Goal: Task Accomplishment & Management: Manage account settings

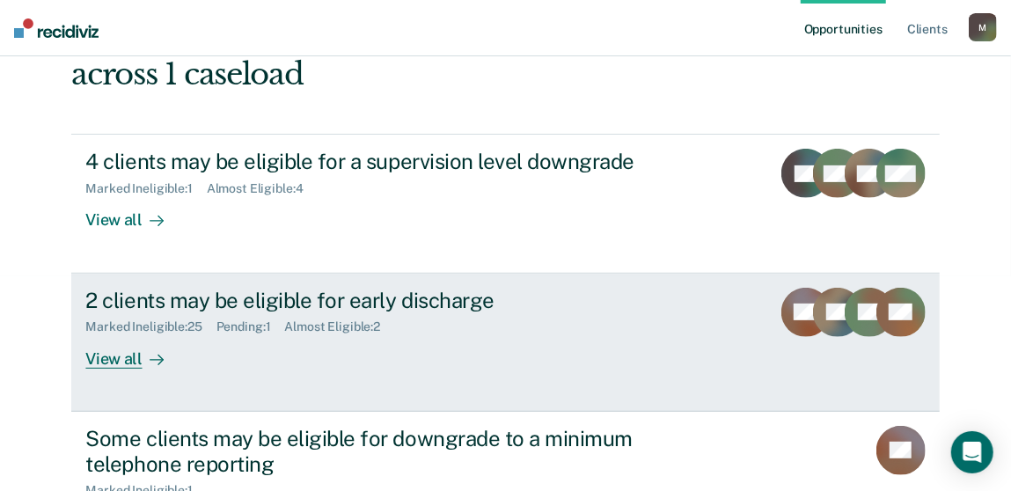
scroll to position [263, 0]
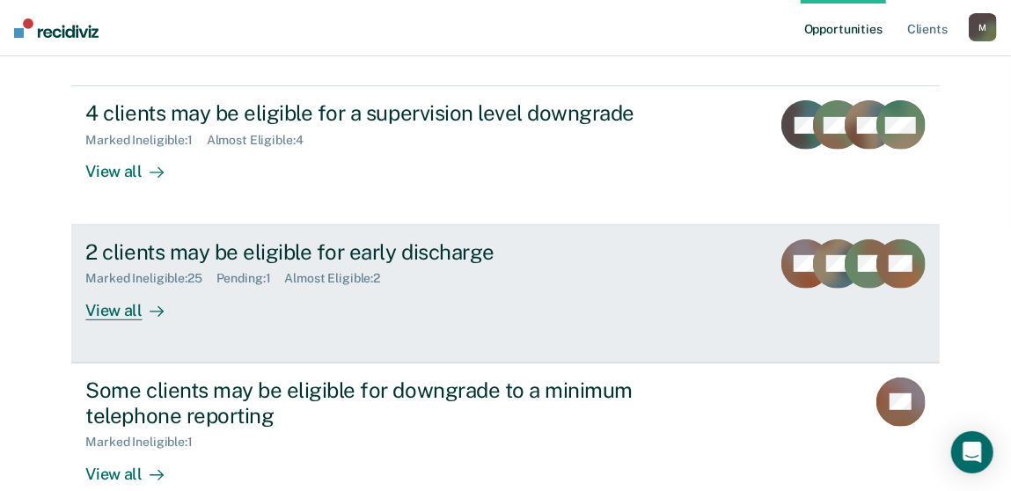
click at [245, 280] on div "Pending : 1" at bounding box center [250, 278] width 69 height 15
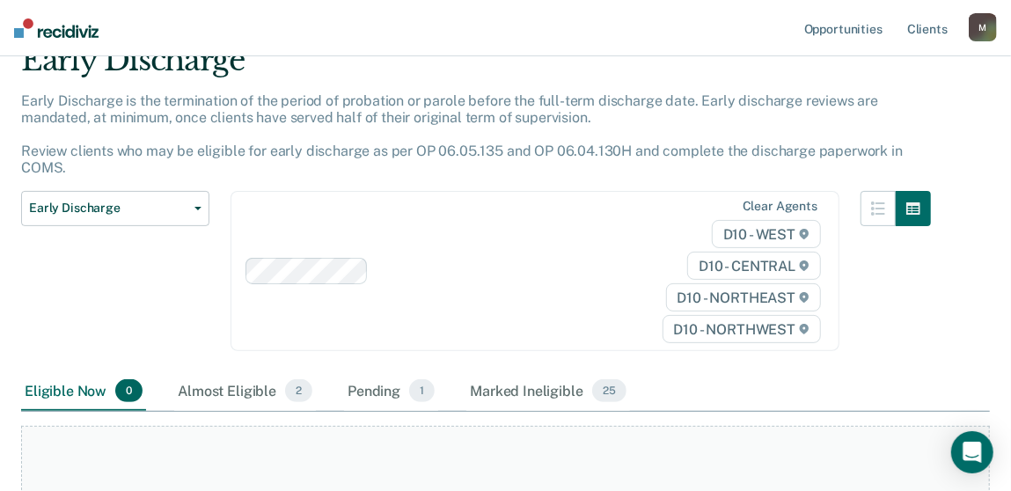
scroll to position [263, 0]
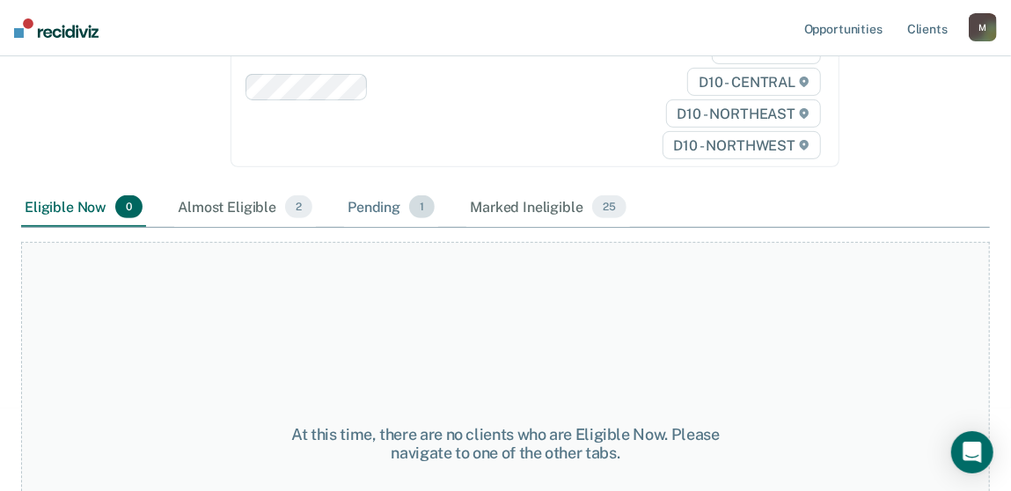
click at [377, 193] on div "Pending 1" at bounding box center [391, 207] width 94 height 39
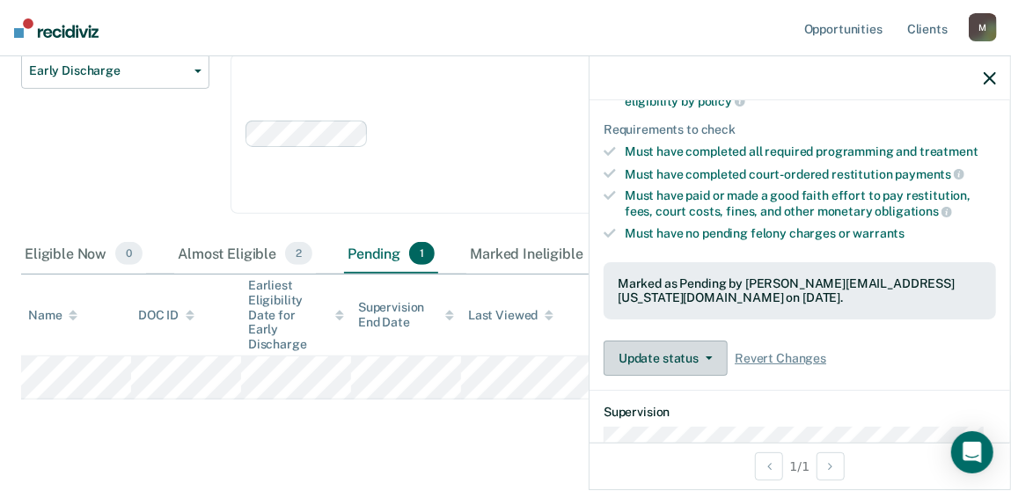
click at [694, 361] on button "Update status" at bounding box center [666, 358] width 124 height 35
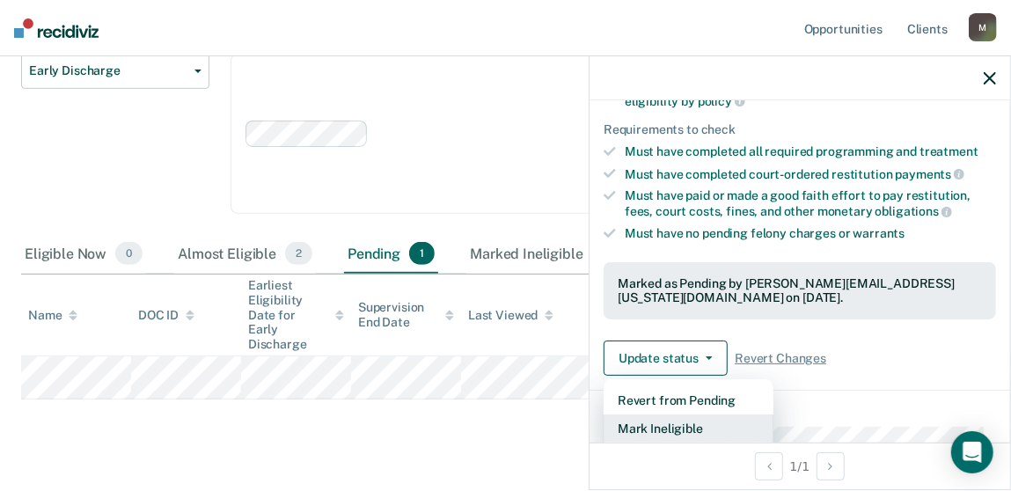
click at [685, 422] on button "Mark Ineligible" at bounding box center [689, 428] width 170 height 28
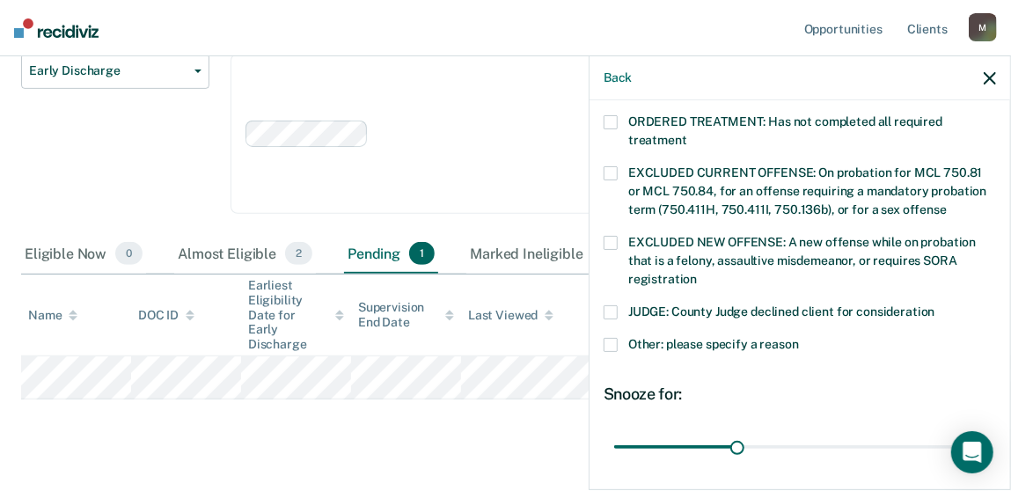
scroll to position [615, 0]
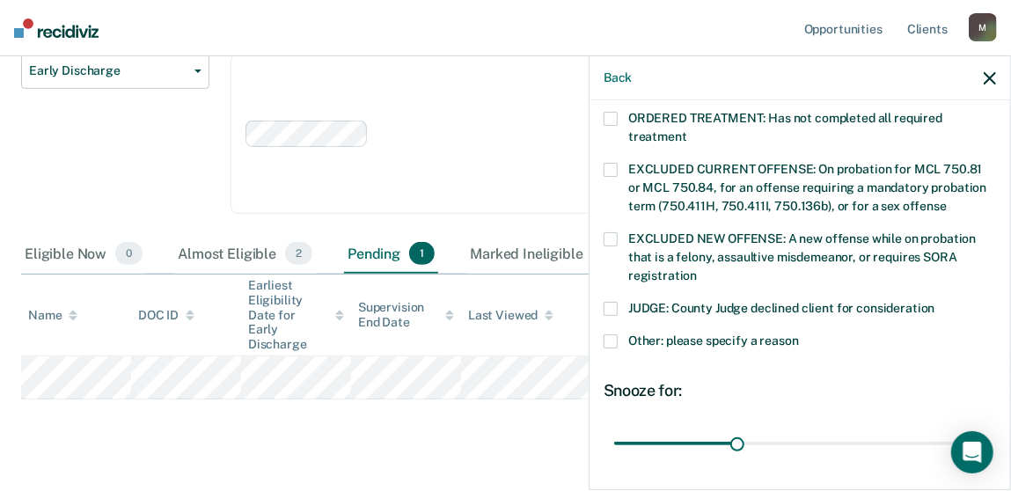
click at [606, 334] on span at bounding box center [611, 341] width 14 height 14
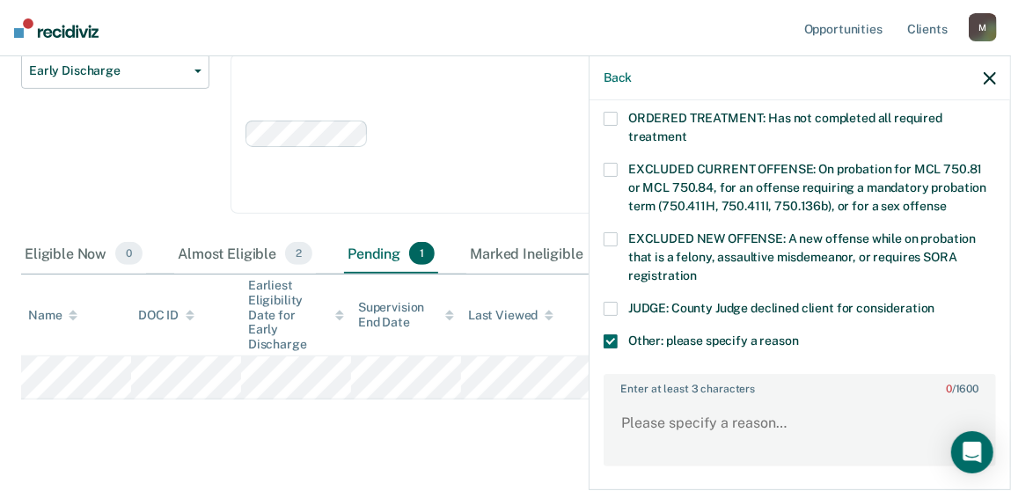
click at [610, 302] on span at bounding box center [611, 309] width 14 height 14
click at [678, 399] on textarea "Enter at least 3 characters 0 / 1600" at bounding box center [799, 431] width 389 height 65
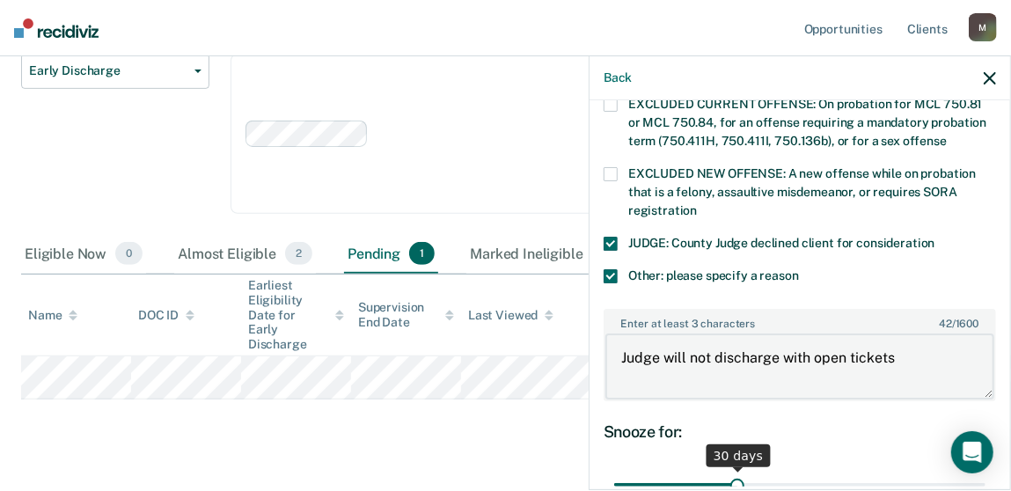
scroll to position [704, 0]
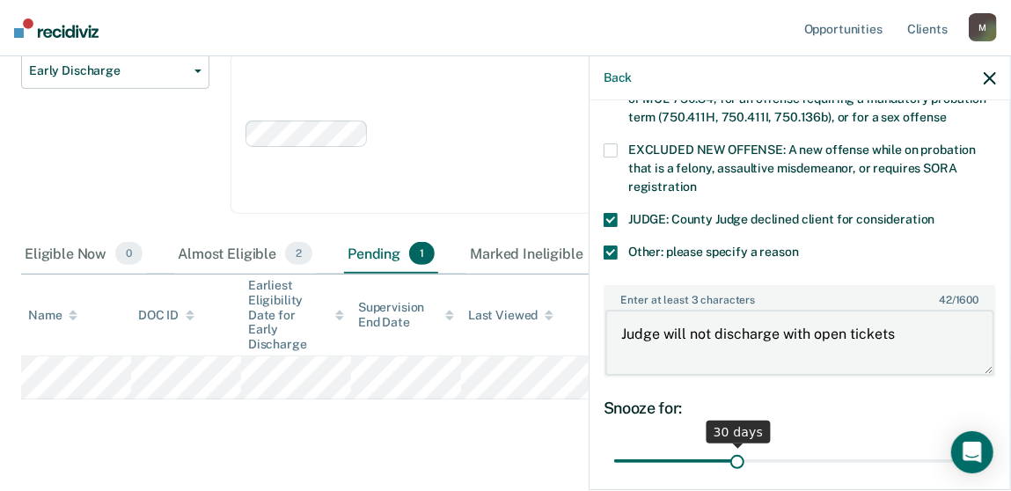
type textarea "Judge will not discharge with open tickets"
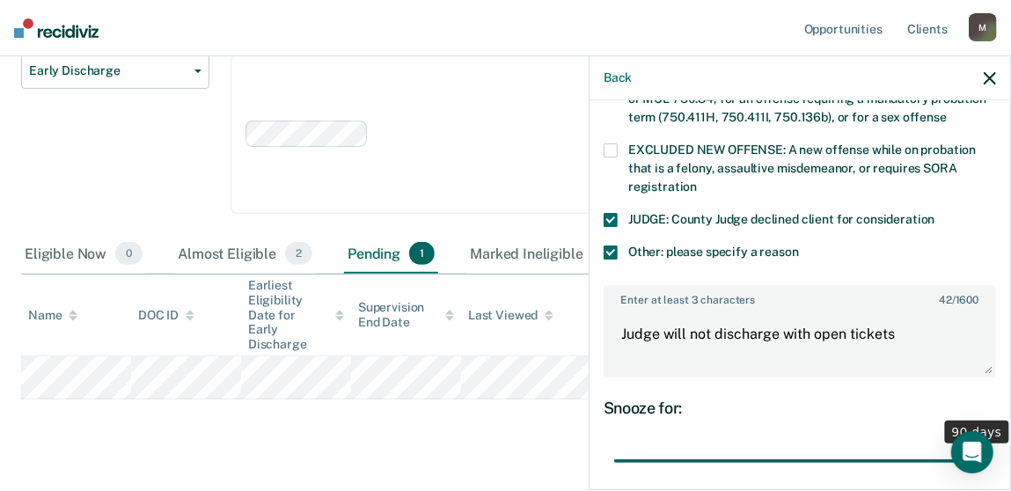
drag, startPoint x: 735, startPoint y: 439, endPoint x: 1026, endPoint y: 416, distance: 292.1
type input "90"
click at [985, 445] on input "range" at bounding box center [799, 460] width 371 height 31
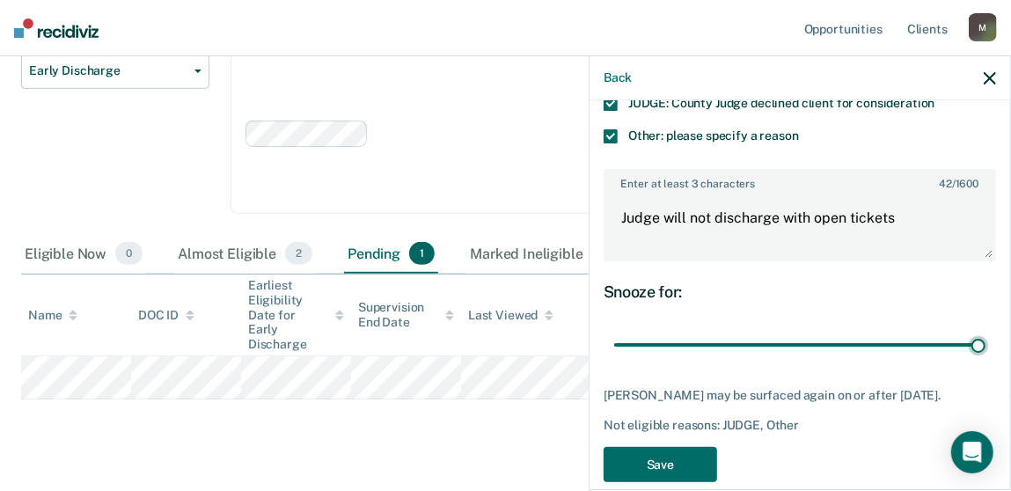
scroll to position [825, 0]
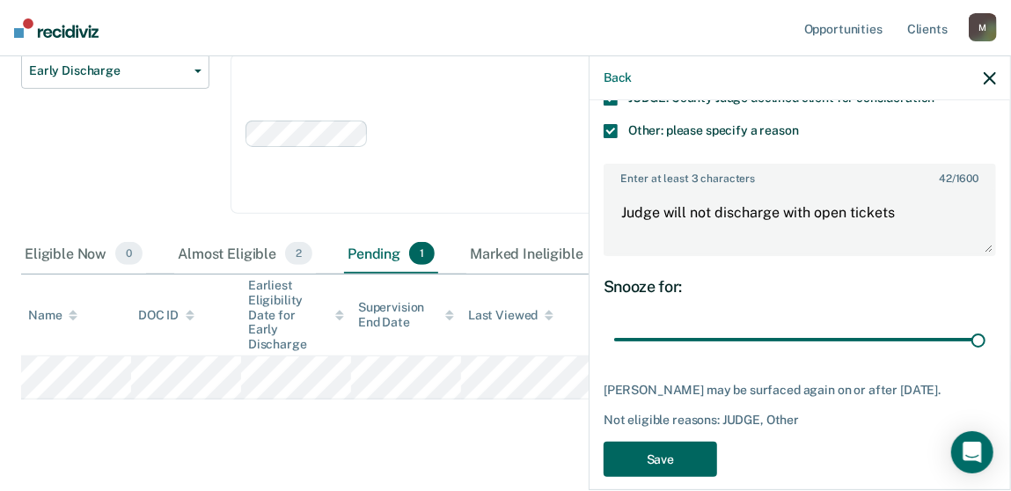
click at [687, 442] on button "Save" at bounding box center [661, 460] width 114 height 36
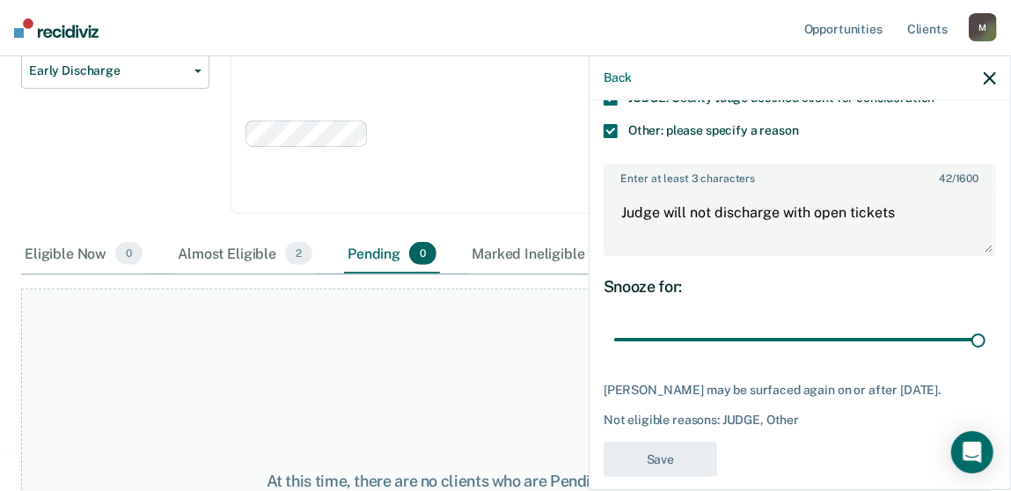
scroll to position [650, 0]
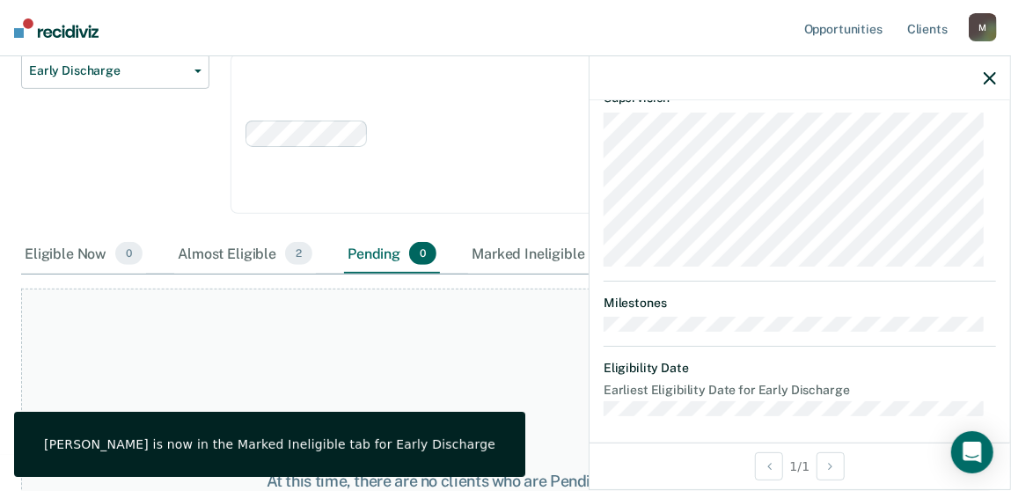
click at [999, 75] on div at bounding box center [800, 78] width 421 height 44
click at [996, 77] on icon "button" at bounding box center [990, 78] width 12 height 12
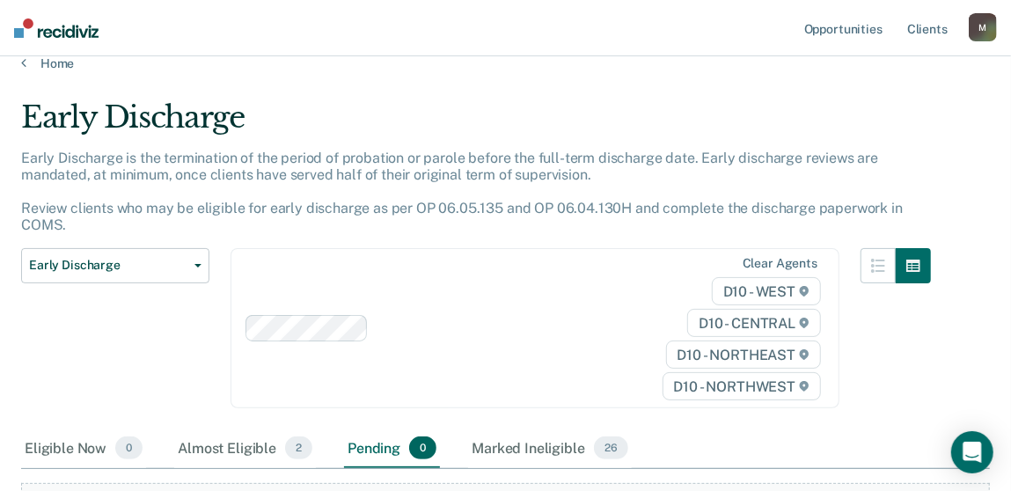
scroll to position [0, 0]
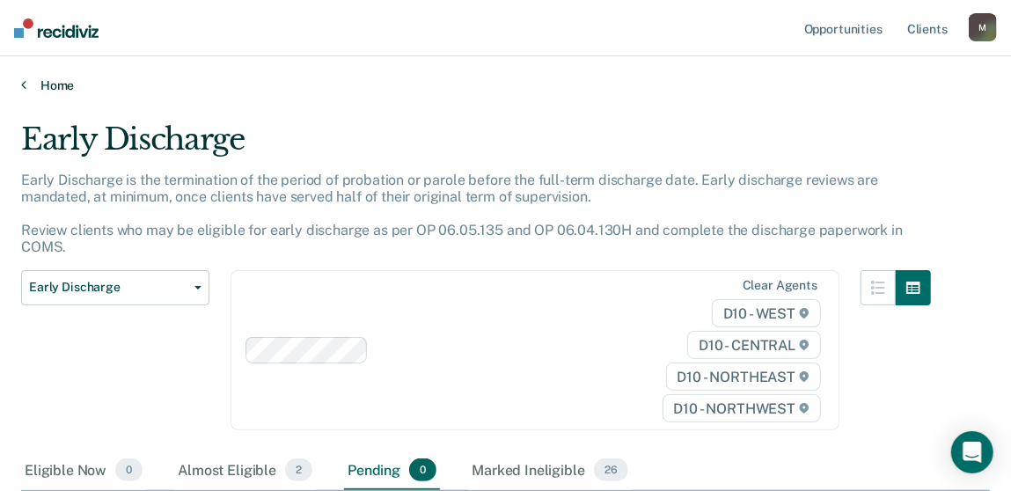
click at [54, 91] on link "Home" at bounding box center [505, 85] width 969 height 16
